Goal: Navigation & Orientation: Find specific page/section

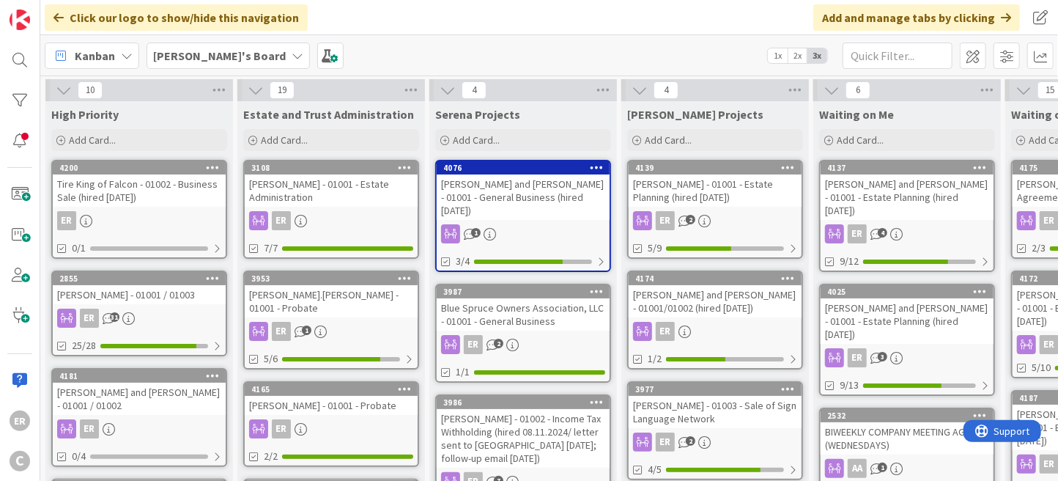
click at [510, 193] on div "[PERSON_NAME] and [PERSON_NAME] - 01001 - General Business (hired [DATE])" at bounding box center [523, 196] width 173 height 45
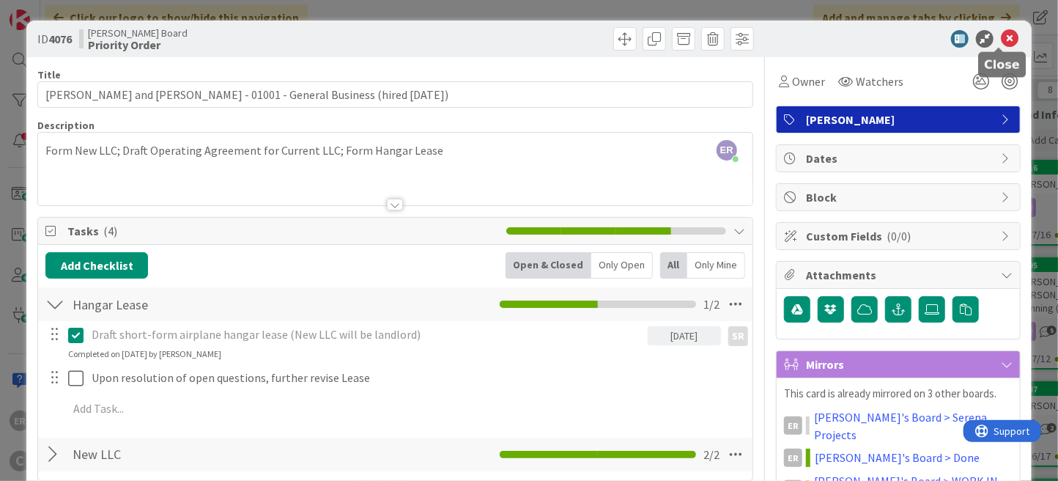
click at [1001, 42] on icon at bounding box center [1010, 39] width 18 height 18
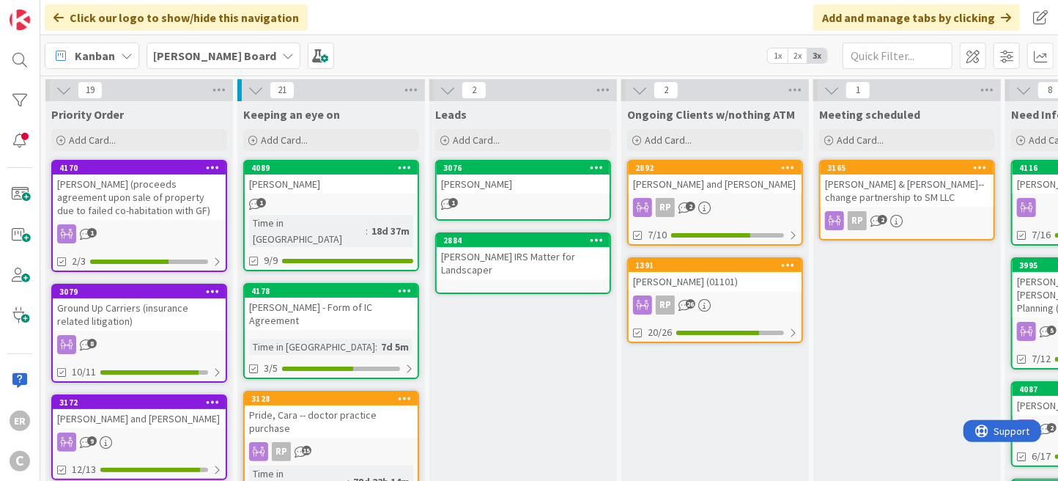
click at [197, 59] on b "[PERSON_NAME] Board" at bounding box center [214, 55] width 123 height 15
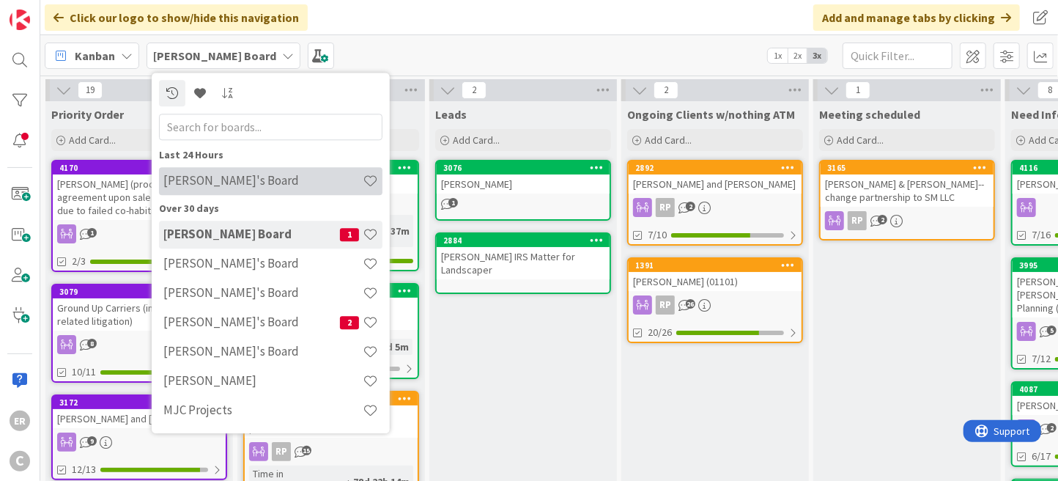
click at [207, 182] on h4 "[PERSON_NAME]'s Board" at bounding box center [262, 181] width 199 height 15
